Goal: Task Accomplishment & Management: Manage account settings

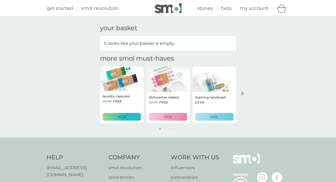
click at [249, 10] on span "my account" at bounding box center [253, 8] width 29 height 6
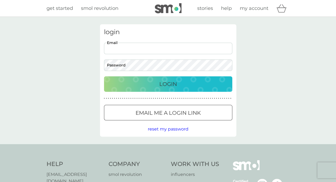
click at [160, 51] on input "Email" at bounding box center [168, 48] width 128 height 11
type input "[EMAIL_ADDRESS][DOMAIN_NAME]"
click at [104, 76] on button "Login" at bounding box center [168, 83] width 128 height 15
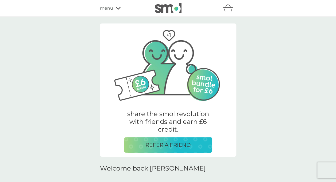
scroll to position [107, 0]
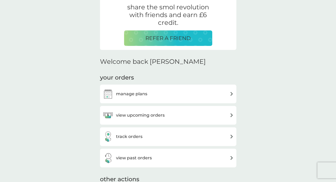
click at [148, 94] on div "manage plans" at bounding box center [168, 94] width 131 height 11
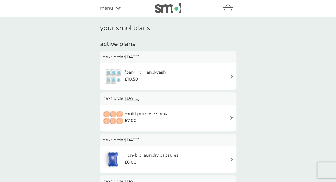
click at [139, 56] on span "14 Oct 2025" at bounding box center [132, 57] width 14 height 10
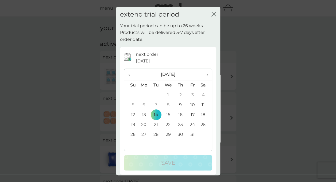
click at [187, 134] on td "31" at bounding box center [192, 135] width 12 height 10
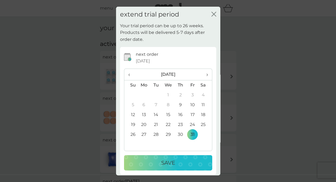
click at [203, 77] on th "›" at bounding box center [204, 74] width 13 height 11
click at [203, 76] on span "›" at bounding box center [204, 74] width 5 height 11
click at [165, 133] on td "31" at bounding box center [168, 135] width 12 height 10
drag, startPoint x: 169, startPoint y: 161, endPoint x: 168, endPoint y: 141, distance: 20.0
click at [168, 161] on p "Save" at bounding box center [168, 163] width 14 height 9
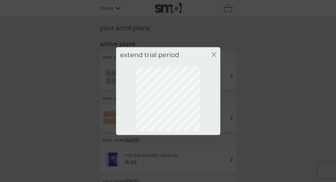
click at [213, 53] on icon "close" at bounding box center [213, 54] width 5 height 5
click at [213, 55] on icon "close" at bounding box center [213, 54] width 5 height 5
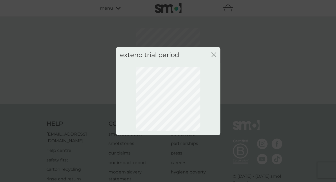
click at [225, 71] on div "extend trial period close" at bounding box center [168, 91] width 336 height 182
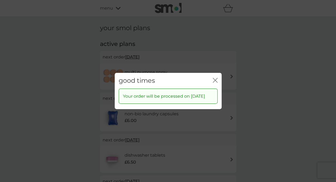
click at [214, 77] on div "close" at bounding box center [215, 81] width 5 height 8
click at [215, 78] on icon "close" at bounding box center [215, 80] width 5 height 5
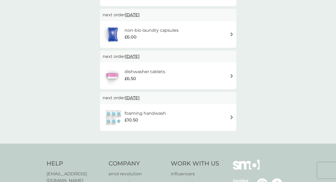
scroll to position [27, 0]
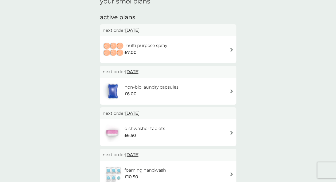
click at [139, 31] on span "14 Oct 2025" at bounding box center [132, 30] width 14 height 10
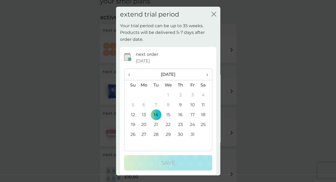
click at [203, 73] on span "›" at bounding box center [204, 74] width 5 height 11
click at [166, 132] on td "31" at bounding box center [168, 135] width 12 height 10
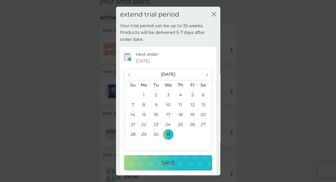
click at [171, 164] on p "Save" at bounding box center [168, 163] width 14 height 9
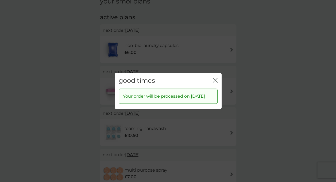
click at [216, 78] on icon "close" at bounding box center [215, 80] width 5 height 5
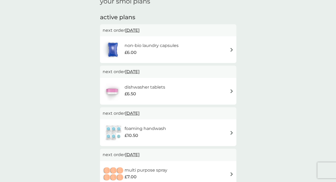
click at [139, 32] on span "14 Oct 2025" at bounding box center [132, 30] width 14 height 10
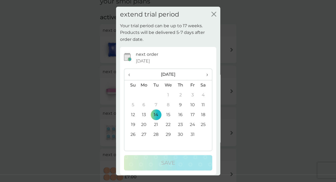
click at [203, 75] on span "›" at bounding box center [204, 74] width 5 height 11
click at [170, 135] on td "31" at bounding box center [168, 135] width 12 height 10
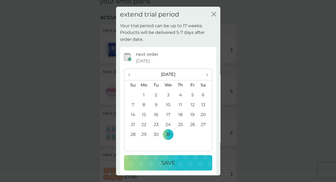
click at [169, 160] on p "Save" at bounding box center [168, 163] width 14 height 9
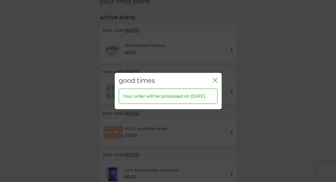
click at [210, 78] on div "good times close" at bounding box center [168, 81] width 107 height 16
click at [214, 78] on icon "close" at bounding box center [215, 80] width 5 height 5
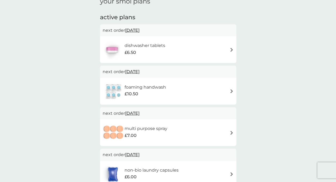
click at [139, 28] on span "14 Oct 2025" at bounding box center [132, 30] width 14 height 10
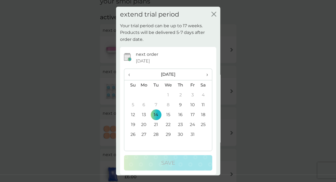
click at [203, 74] on span "›" at bounding box center [204, 74] width 5 height 11
click at [168, 134] on td "31" at bounding box center [168, 135] width 12 height 10
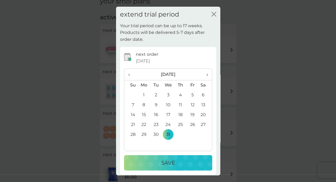
click at [176, 159] on div "Save" at bounding box center [167, 163] width 77 height 9
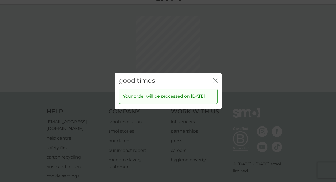
scroll to position [0, 0]
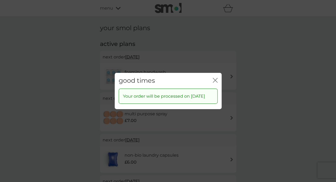
click at [210, 78] on div "good times close" at bounding box center [168, 81] width 107 height 16
click at [214, 78] on icon "close" at bounding box center [214, 80] width 2 height 4
